Goal: Task Accomplishment & Management: Use online tool/utility

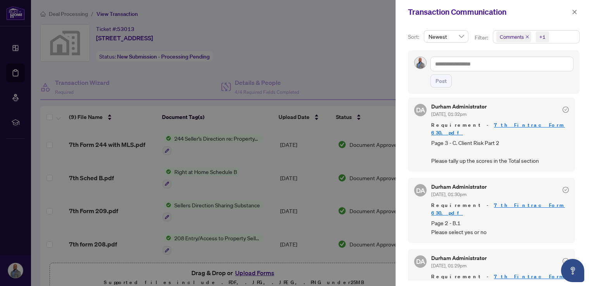
scroll to position [220, 0]
click at [475, 201] on link "7th Fintrac Form 630.pdf" at bounding box center [498, 208] width 134 height 14
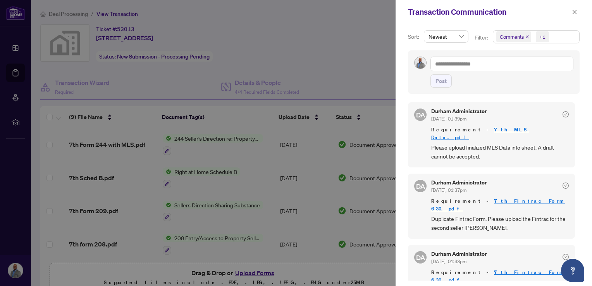
scroll to position [0, 0]
click at [136, 238] on div at bounding box center [296, 143] width 592 height 286
click at [573, 12] on icon "close" at bounding box center [573, 11] width 5 height 5
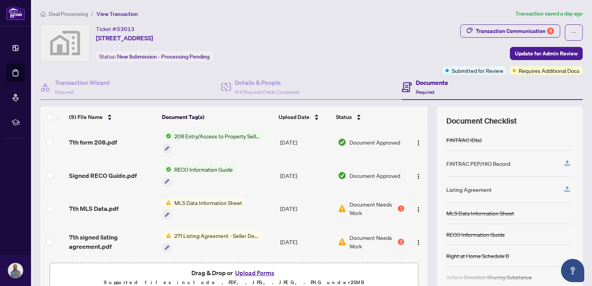
scroll to position [103, 0]
click at [254, 271] on button "Upload Forms" at bounding box center [255, 273] width 44 height 10
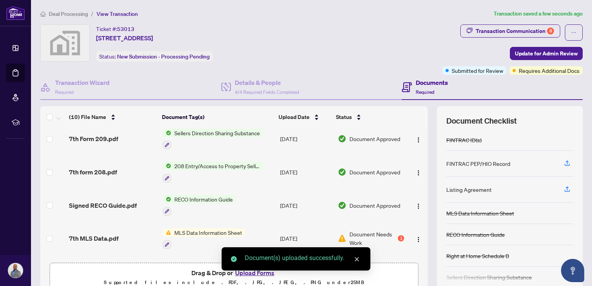
scroll to position [0, 0]
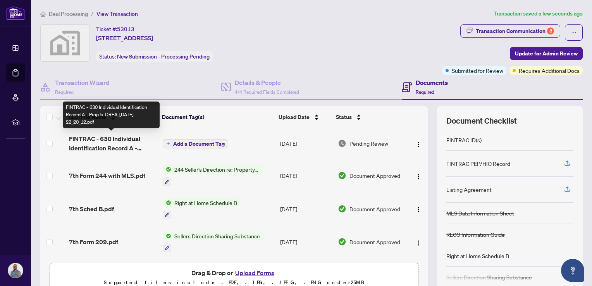
click at [130, 143] on span "FINTRAC - 630 Individual Identification Record A - PropTx-OREA_2025-09-21 22_20…" at bounding box center [112, 143] width 87 height 19
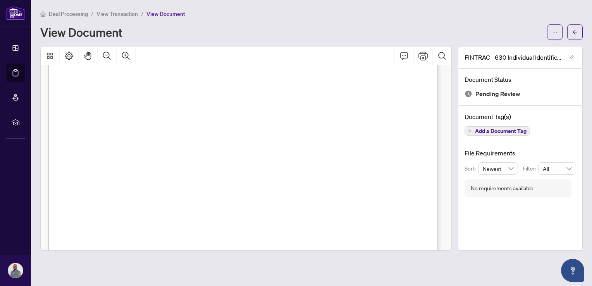
click at [350, 194] on span "4" at bounding box center [347, 196] width 3 height 5
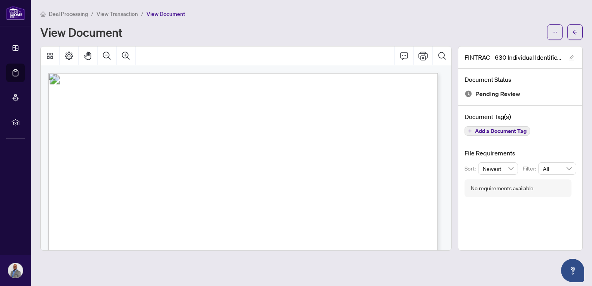
click at [502, 128] on span "Add a Document Tag" at bounding box center [500, 130] width 51 height 5
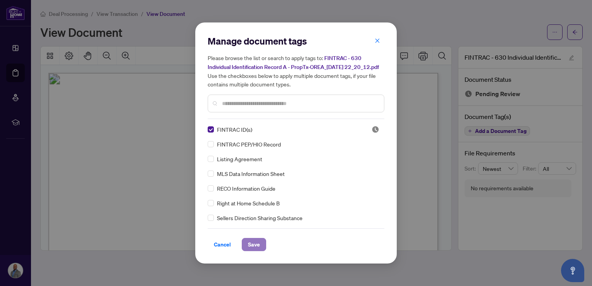
click at [257, 245] on span "Save" at bounding box center [254, 244] width 12 height 12
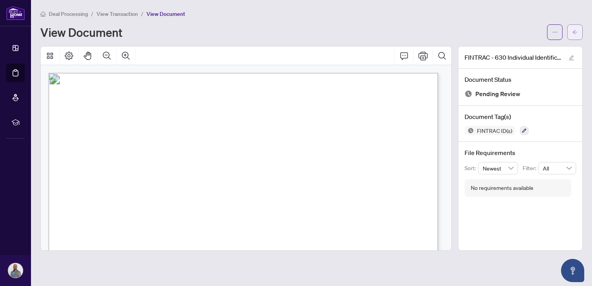
click at [576, 32] on icon "arrow-left" at bounding box center [574, 32] width 5 height 4
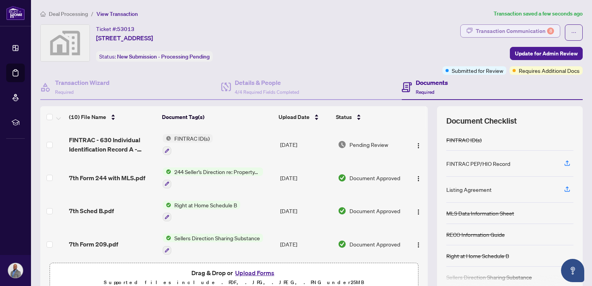
click at [529, 33] on div "Transaction Communication 8" at bounding box center [514, 31] width 78 height 12
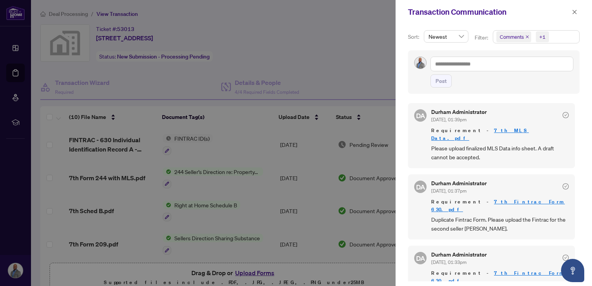
click at [562, 183] on icon "check-circle" at bounding box center [565, 186] width 6 height 6
click at [562, 254] on icon "check-circle" at bounding box center [565, 257] width 6 height 6
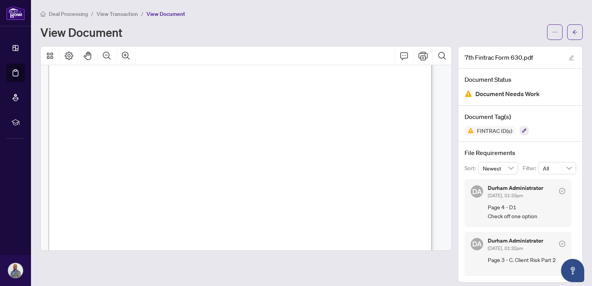
scroll to position [1857, 0]
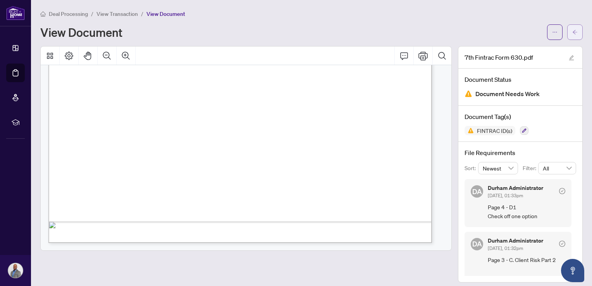
click at [572, 35] on button "button" at bounding box center [574, 31] width 15 height 15
